Goal: Task Accomplishment & Management: Manage account settings

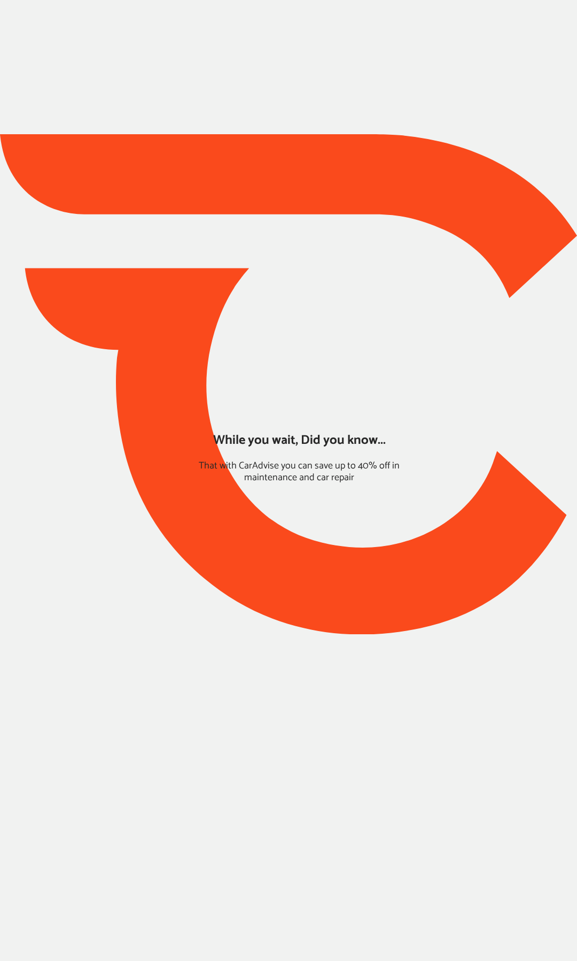
type input "*****"
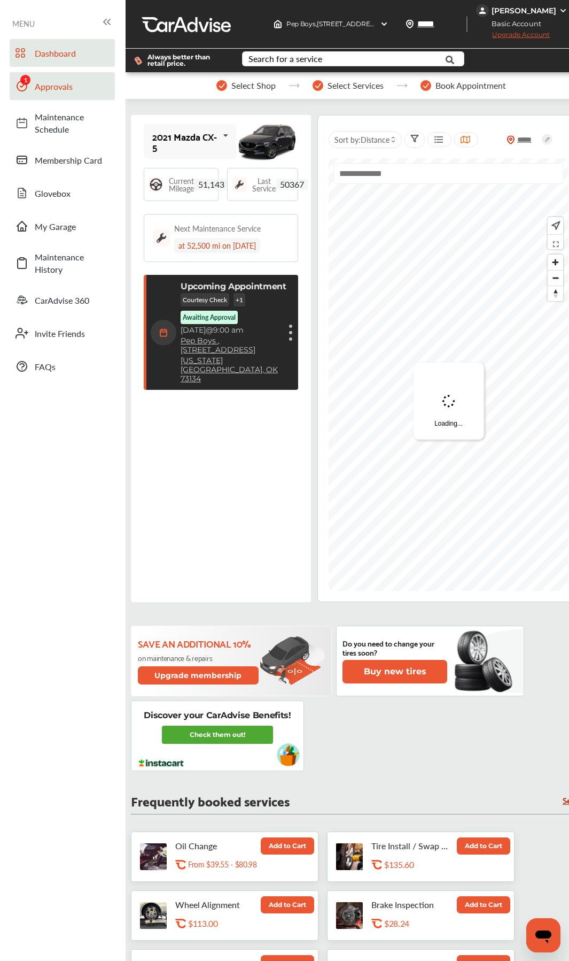
click at [75, 94] on link "Approvals" at bounding box center [62, 86] width 105 height 28
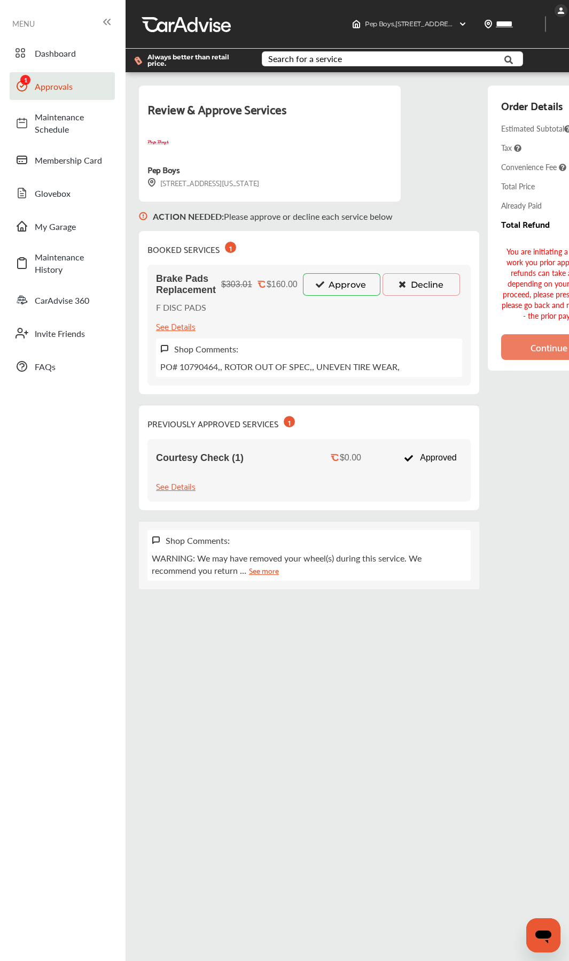
click at [340, 288] on button "Approve" at bounding box center [342, 284] width 78 height 22
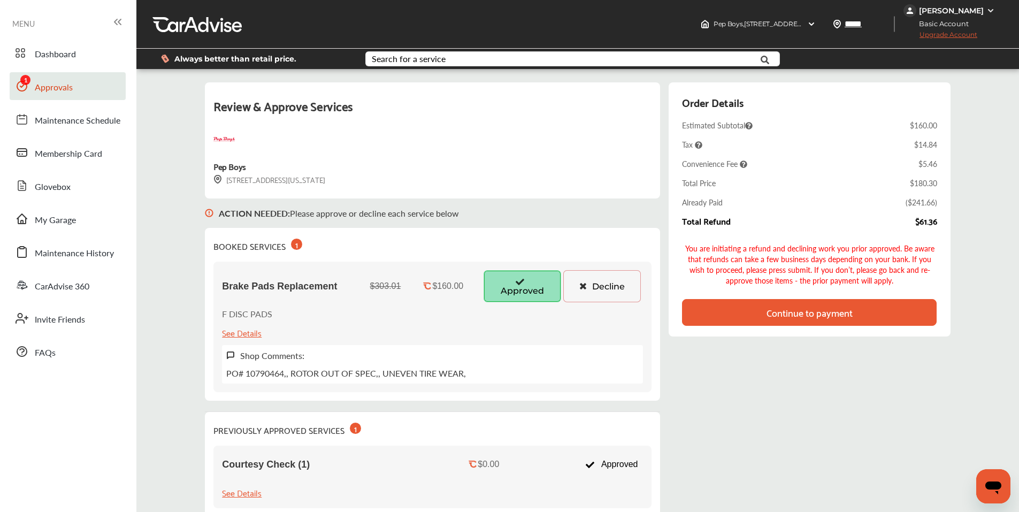
click at [918, 224] on div "$61.36" at bounding box center [926, 221] width 22 height 10
drag, startPoint x: 918, startPoint y: 224, endPoint x: 928, endPoint y: 224, distance: 9.6
click at [928, 224] on div "$61.36" at bounding box center [926, 221] width 22 height 10
copy div "$61.36"
click at [761, 409] on div "Review & Approve Services Pep Boys [STREET_ADDRESS][US_STATE] ACTION NEEDED : P…" at bounding box center [577, 332] width 745 height 501
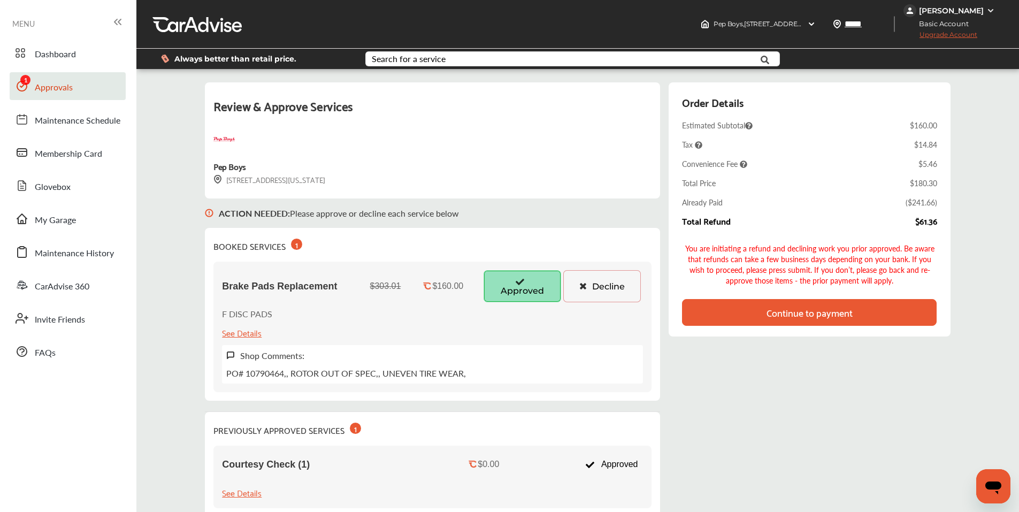
click at [834, 315] on div "Continue to payment" at bounding box center [809, 312] width 86 height 11
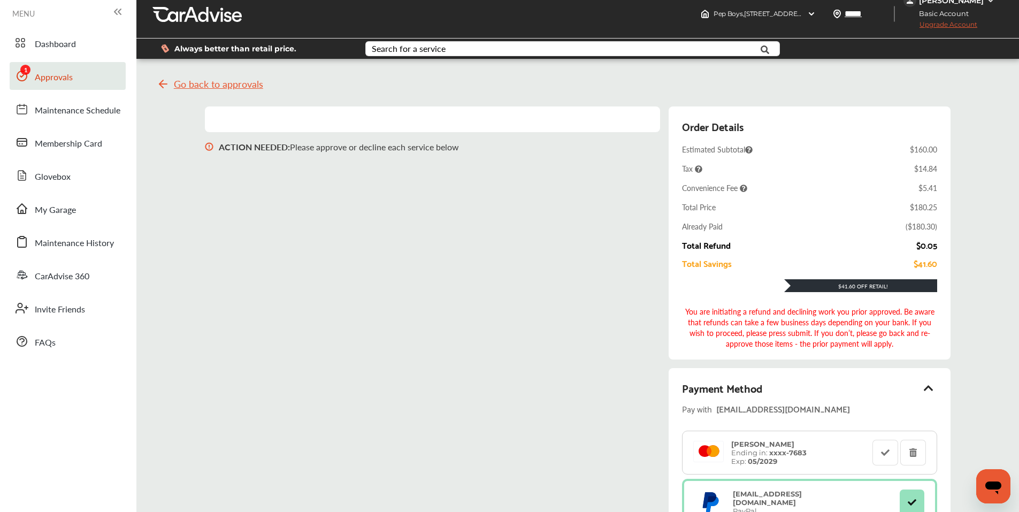
scroll to position [9, 0]
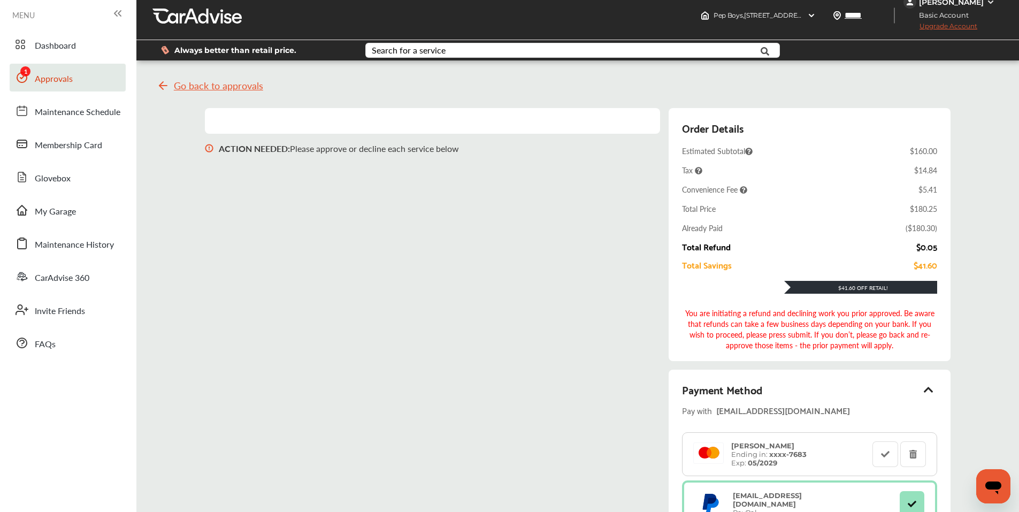
click at [177, 81] on span "Go back to approvals" at bounding box center [218, 85] width 89 height 11
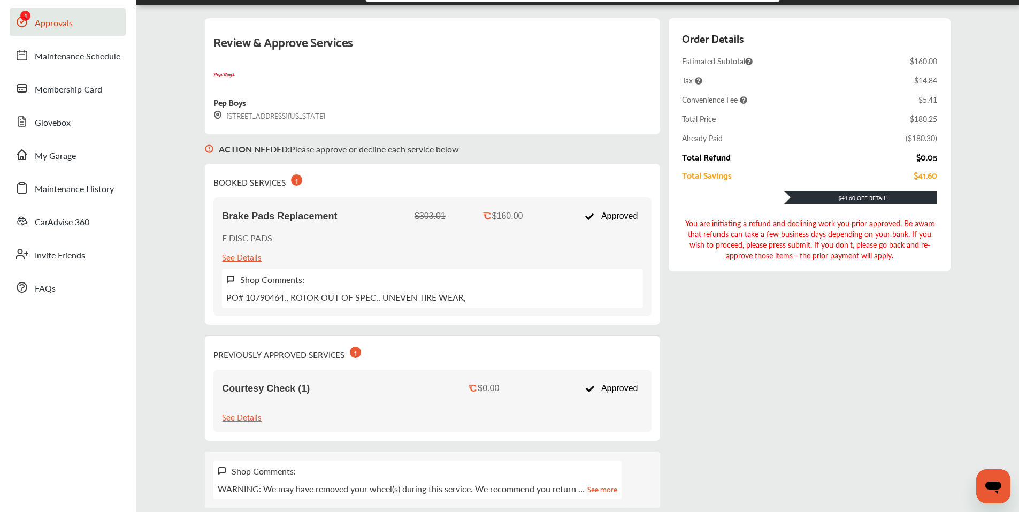
scroll to position [115, 0]
